Goal: Task Accomplishment & Management: Use online tool/utility

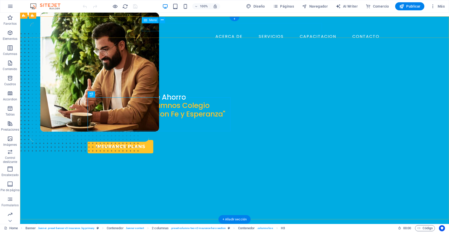
click at [212, 32] on nav "ACERCA DE SERVICIOS CAPACITACION CONTACTO" at bounding box center [235, 36] width 294 height 8
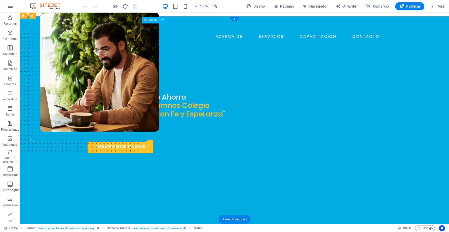
click at [212, 32] on nav "ACERCA DE SERVICIOS CAPACITACION CONTACTO" at bounding box center [235, 36] width 294 height 8
select select "1"
select select
select select "2"
select select
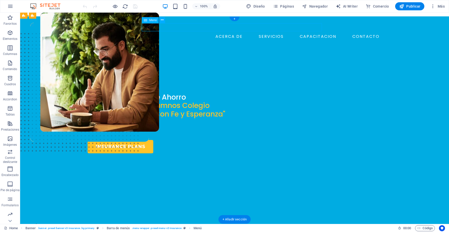
select select "3"
select select
select select "4"
select select
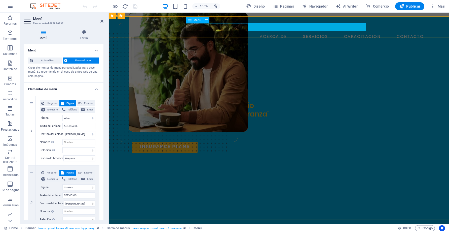
click at [250, 32] on nav "ACERCA DE SERVICIOS CAPACITACION CONTACTO" at bounding box center [279, 36] width 294 height 8
click at [254, 32] on nav "ACERCA DE SERVICIOS CAPACITACION CONTACTO" at bounding box center [279, 36] width 294 height 8
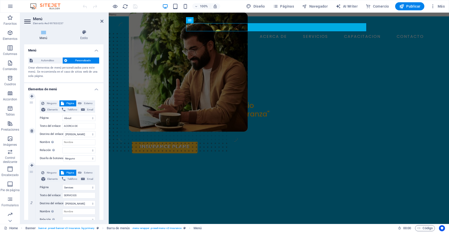
scroll to position [23, 0]
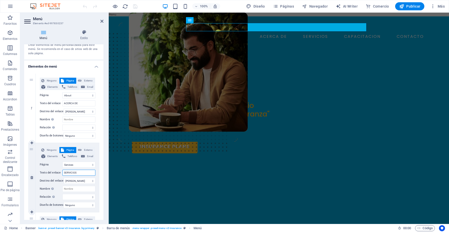
drag, startPoint x: 83, startPoint y: 172, endPoint x: 58, endPoint y: 169, distance: 25.1
click at [62, 169] on input "SERVICIOS" at bounding box center [78, 172] width 33 height 6
type input "S"
select select
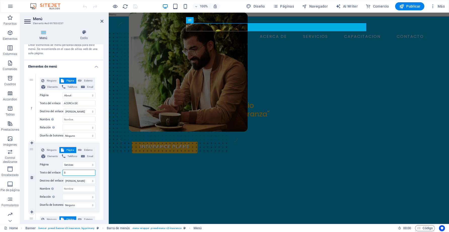
select select
type input "SISTE"
select select
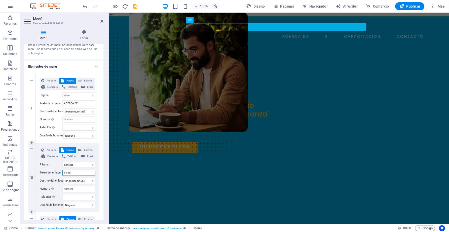
select select
type input "SISTEMA"
select select
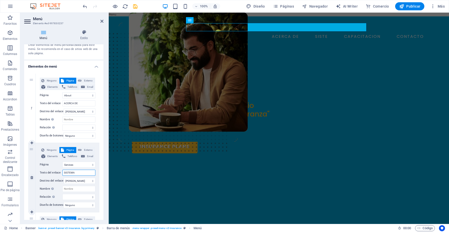
select select
type input "SISTEMA"
click at [62, 161] on select "Home About Services News Contact Legal Notice Privacy" at bounding box center [78, 164] width 33 height 6
click at [94, 164] on select "Home About Services News Contact Legal Notice Privacy" at bounding box center [78, 164] width 33 height 6
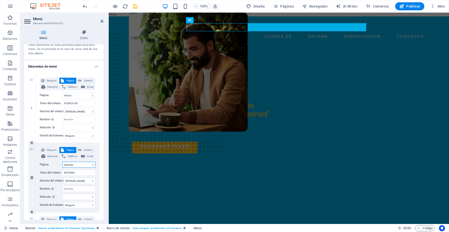
scroll to position [45, 0]
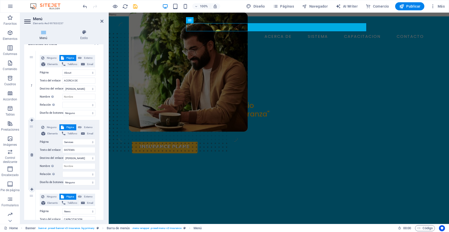
click at [51, 141] on label "Página" at bounding box center [51, 142] width 23 height 6
click at [62, 141] on select "Home About Services News Contact Legal Notice Privacy" at bounding box center [78, 142] width 33 height 6
click at [62, 139] on select "Home About Services News Contact Legal Notice Privacy" at bounding box center [78, 142] width 33 height 6
click at [94, 142] on select "Home About Services News Contact Legal Notice Privacy" at bounding box center [78, 142] width 33 height 6
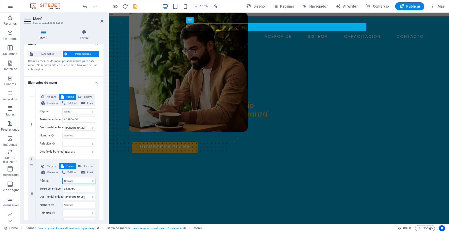
scroll to position [0, 0]
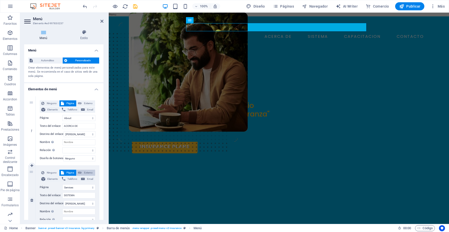
click at [89, 173] on span "Externo" at bounding box center [88, 172] width 11 height 6
select select
select select "blank"
select select
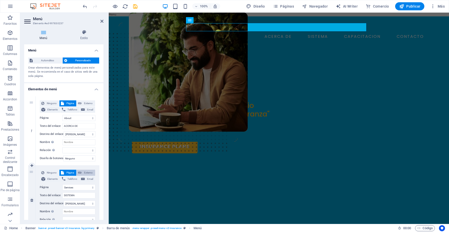
select select
drag, startPoint x: 82, startPoint y: 187, endPoint x: 58, endPoint y: 184, distance: 24.0
click at [62, 184] on input "/18049413" at bounding box center [78, 187] width 33 height 6
type input "ca"
select select
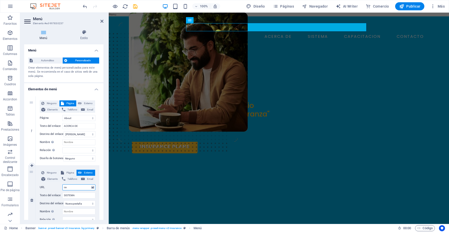
select select
type input "caja"
select select
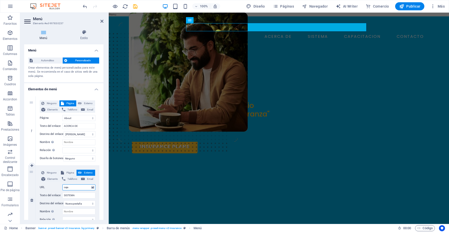
select select
type input "cajade"
select select
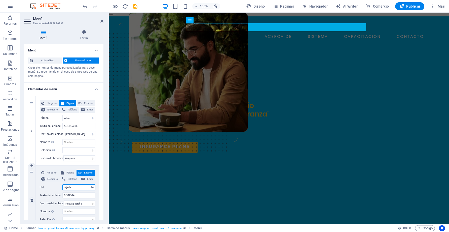
select select
type input "cajadeah"
select select
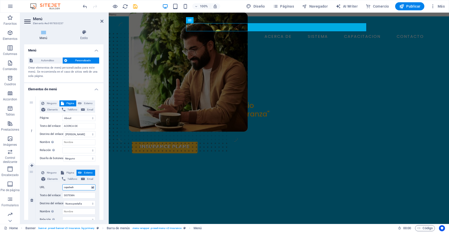
select select
type input "cajadeaho"
select select
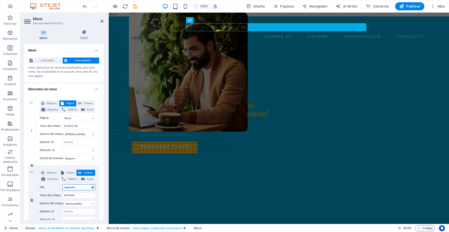
select select
type input "cajadeahor"
select select
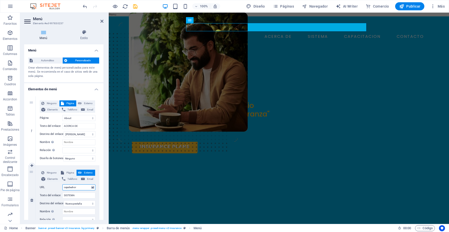
select select
type input "cajadeahorro"
select select
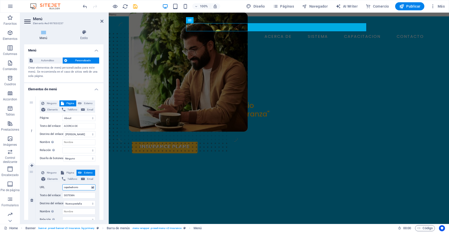
select select
type input "cajadeahorrom"
select select
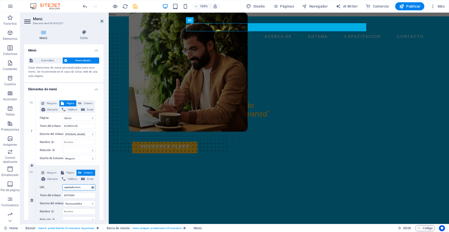
select select
type input "cajadeahorromh"
select select
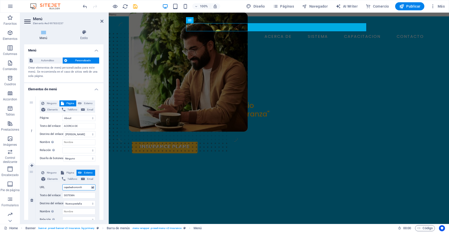
select select
type input "[DOMAIN_NAME]"
select select
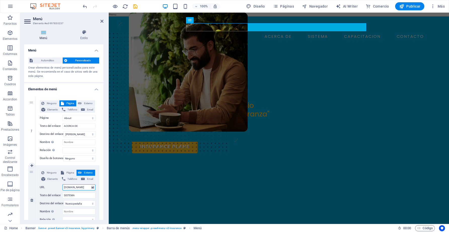
select select
type input "cajadeahorromh.com/"
select select
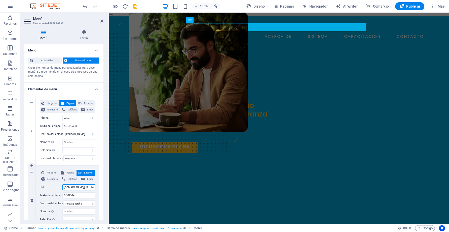
select select
paste input "/cooperativa/Siscoopfe.html"
type input "[DOMAIN_NAME][URL]"
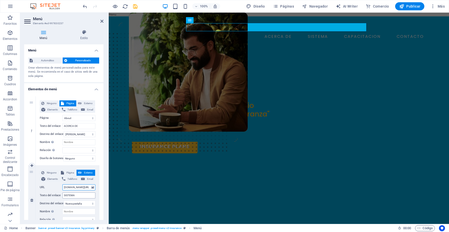
scroll to position [0, 32]
select select
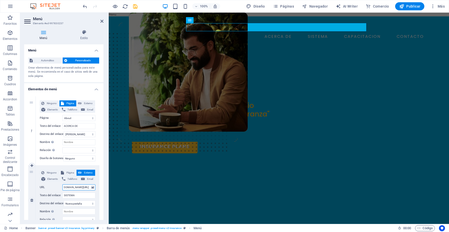
click at [90, 188] on input "[DOMAIN_NAME][URL]" at bounding box center [78, 187] width 33 height 6
type input "[DOMAIN_NAME][URL]"
click at [409, 8] on span "Publicar" at bounding box center [409, 6] width 21 height 5
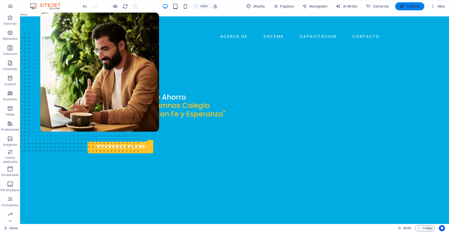
click at [409, 8] on span "Publicar" at bounding box center [409, 6] width 21 height 5
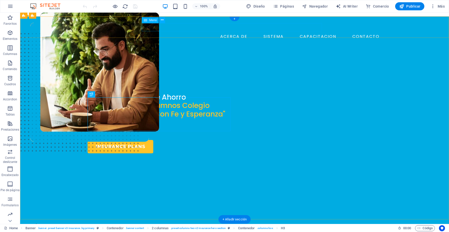
click at [215, 32] on nav "ACERCA DE SISTEMA CAPACITACION CONTACTO" at bounding box center [235, 36] width 294 height 8
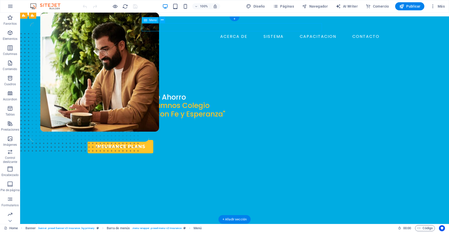
click at [215, 32] on nav "ACERCA DE SISTEMA CAPACITACION CONTACTO" at bounding box center [235, 36] width 294 height 8
select select "1"
select select
select select "3"
select select
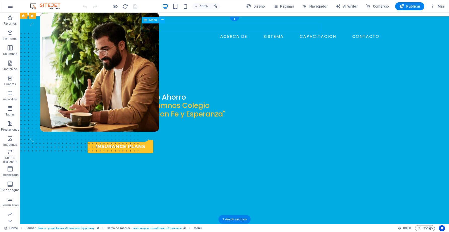
select select "4"
select select
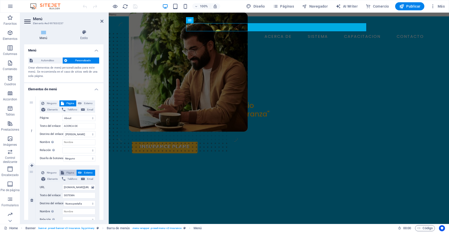
scroll to position [23, 0]
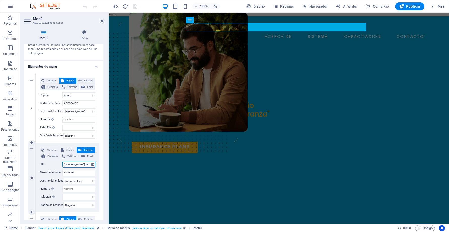
click at [64, 164] on input "[DOMAIN_NAME][URL]" at bounding box center [78, 164] width 33 height 6
drag, startPoint x: 64, startPoint y: 164, endPoint x: 58, endPoint y: 161, distance: 7.0
click at [62, 161] on input "[DOMAIN_NAME][URL]" at bounding box center [78, 164] width 33 height 6
type input "[DOMAIN_NAME][URL]"
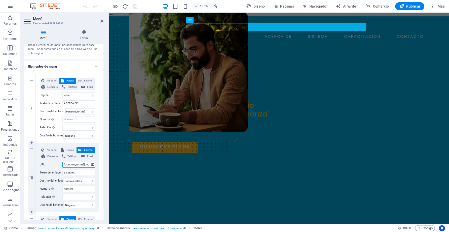
select select
type input "[DOMAIN_NAME][URL]"
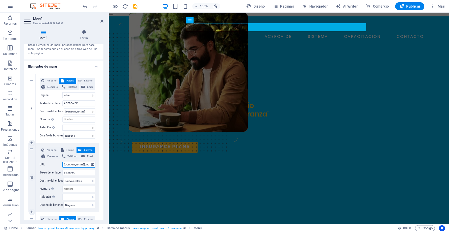
select select
type input "[DOMAIN_NAME][URL]"
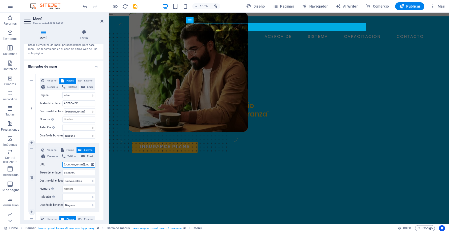
select select
type input "[DOMAIN_NAME][URL]"
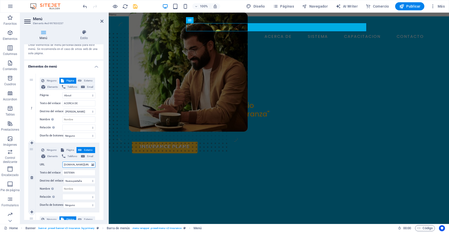
select select
type input "https:[DOMAIN_NAME][URL]"
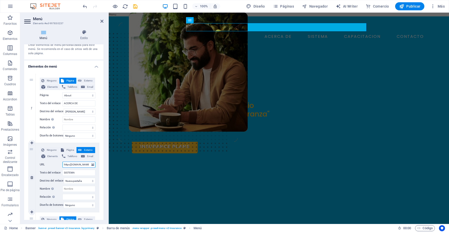
select select
type input "[URL][DOMAIN_NAME]"
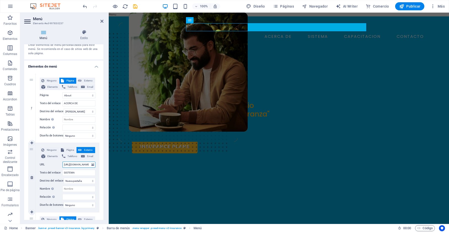
select select
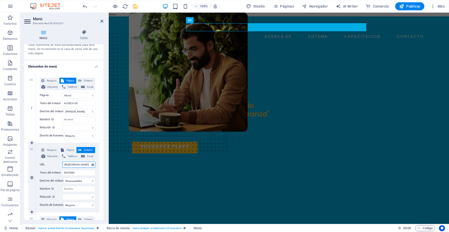
drag, startPoint x: 64, startPoint y: 164, endPoint x: 124, endPoint y: 164, distance: 59.9
click at [95, 164] on input "[URL][DOMAIN_NAME]" at bounding box center [78, 164] width 33 height 6
type input "[URL][DOMAIN_NAME]"
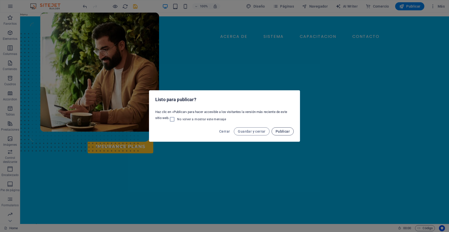
click at [285, 133] on span "Publicar" at bounding box center [283, 131] width 14 height 4
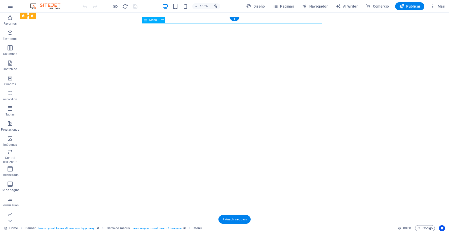
select select "1"
select select
select select "3"
select select
select select "4"
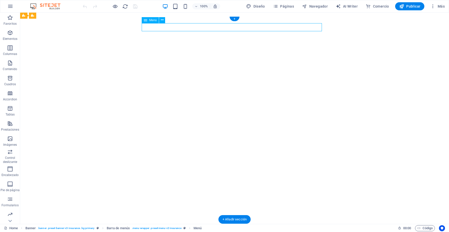
select select
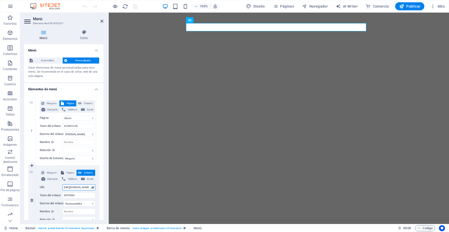
click at [70, 188] on input "[URL][DOMAIN_NAME]" at bounding box center [78, 187] width 33 height 6
type input "https://cajadeahorromh.com/cooperativa/Siscoopfe.html"
select select
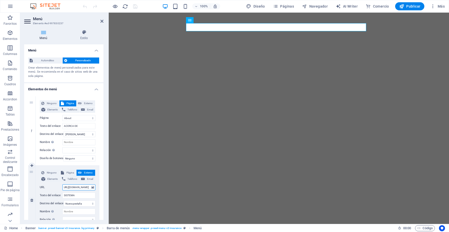
select select
type input "https://cajadeahorromh.com/cooperativa/Siscoopfe.html"
click at [413, 5] on span "Publicar" at bounding box center [409, 6] width 21 height 5
